Goal: Task Accomplishment & Management: Use online tool/utility

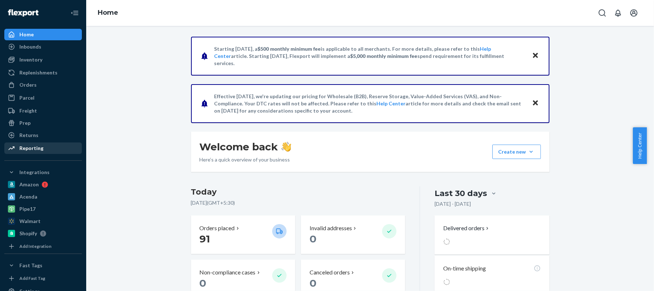
click at [34, 147] on div "Reporting" at bounding box center [31, 147] width 24 height 7
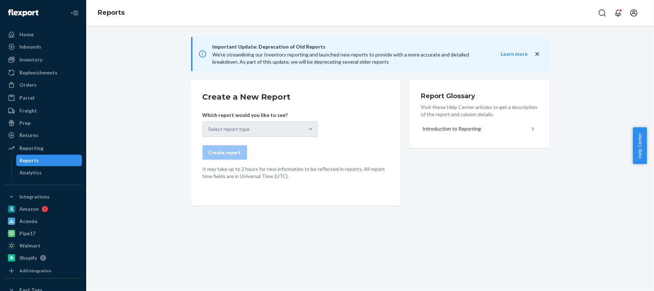
click at [305, 129] on div "Select report type" at bounding box center [260, 128] width 115 height 15
click at [361, 150] on div "Create report" at bounding box center [296, 152] width 187 height 14
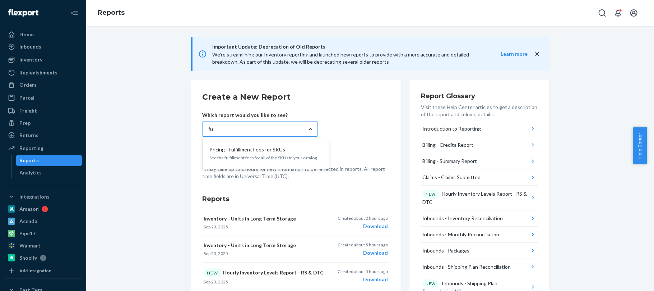
type input "ful"
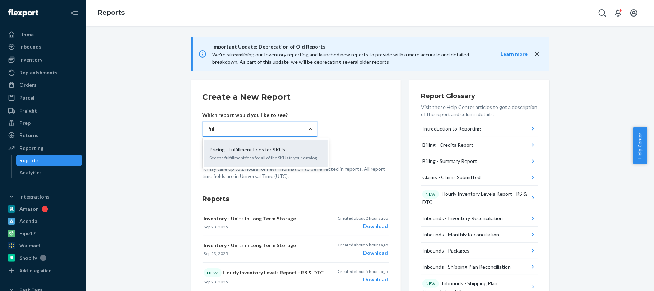
click at [257, 151] on p "Pricing - Fulfillment Fees for SKUs" at bounding box center [248, 149] width 76 height 7
click at [215, 133] on input "ful" at bounding box center [212, 128] width 6 height 7
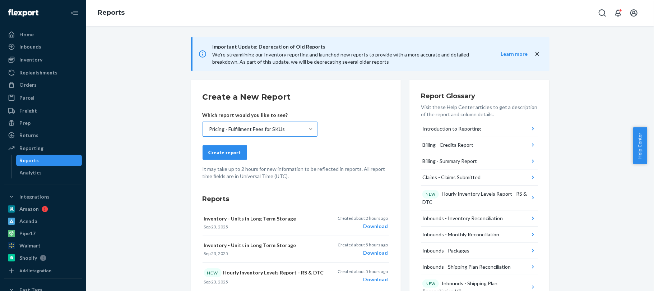
click at [228, 154] on div "Create report" at bounding box center [225, 152] width 32 height 7
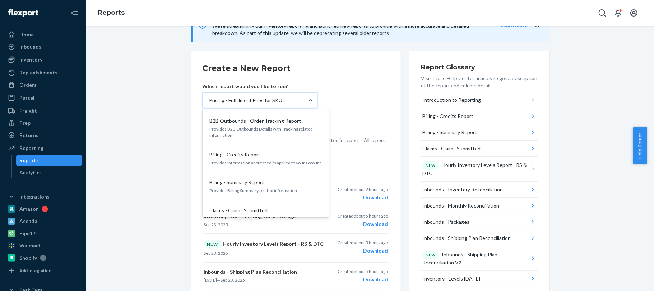
click at [273, 102] on div "Pricing - Fulfillment Fees for SKUs" at bounding box center [247, 100] width 76 height 7
click at [209, 102] on input "option Pricing - Fulfillment Fees for SKUs, selected. option B2B Outbounds - Or…" at bounding box center [209, 100] width 1 height 7
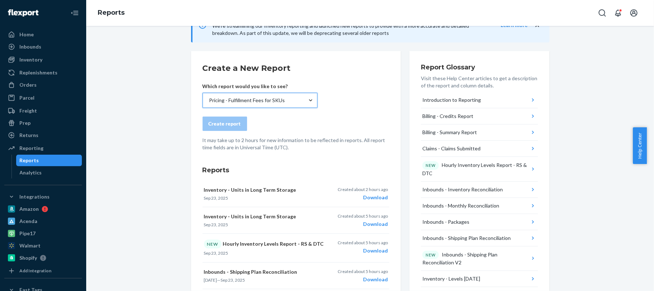
click at [273, 102] on div "Pricing - Fulfillment Fees for SKUs" at bounding box center [247, 100] width 76 height 7
click at [209, 102] on input "option Pricing - Fulfillment Fees for SKUs, selected. 0 results available. Sele…" at bounding box center [209, 100] width 1 height 7
click at [345, 82] on form "Create a New Report Which report would you like to see? Pricing - Fulfillment F…" at bounding box center [296, 107] width 187 height 88
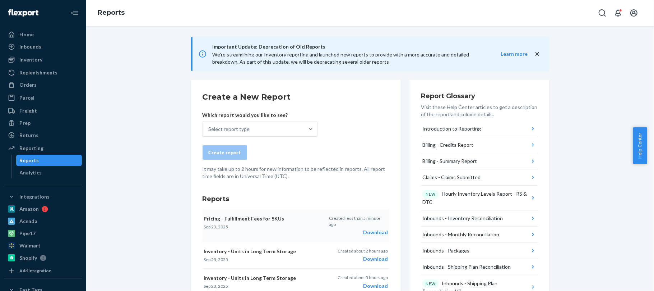
click at [371, 228] on div "Download" at bounding box center [358, 231] width 59 height 7
click at [28, 61] on div "Inventory" at bounding box center [30, 59] width 23 height 7
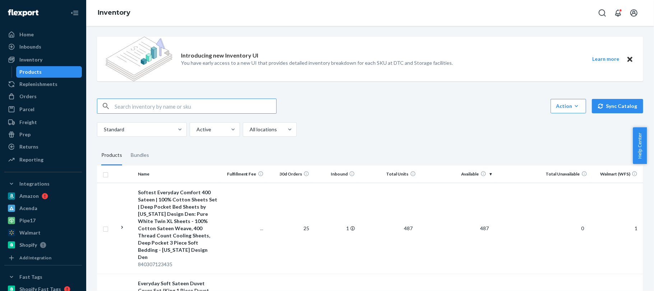
click at [184, 109] on input "text" at bounding box center [196, 106] width 162 height 14
paste input "840307159878"
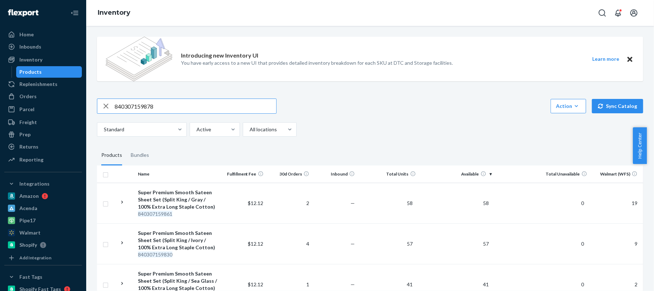
click at [200, 110] on input "840307159878" at bounding box center [196, 106] width 162 height 14
paste input "D37LJ7NJQMN"
type input "D37LJ7NJQMN"
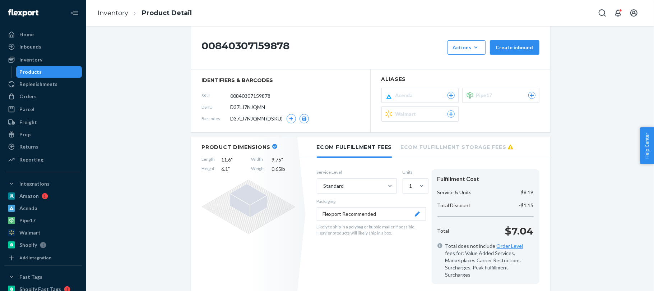
scroll to position [94, 0]
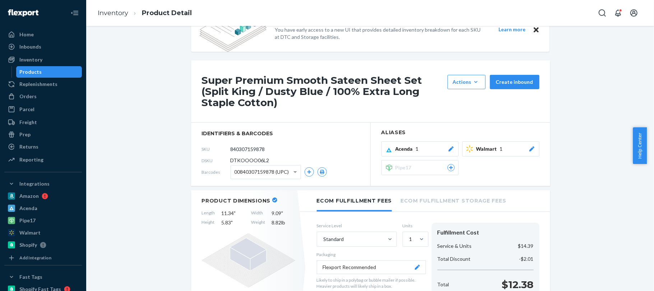
scroll to position [29, 0]
